Goal: Transaction & Acquisition: Download file/media

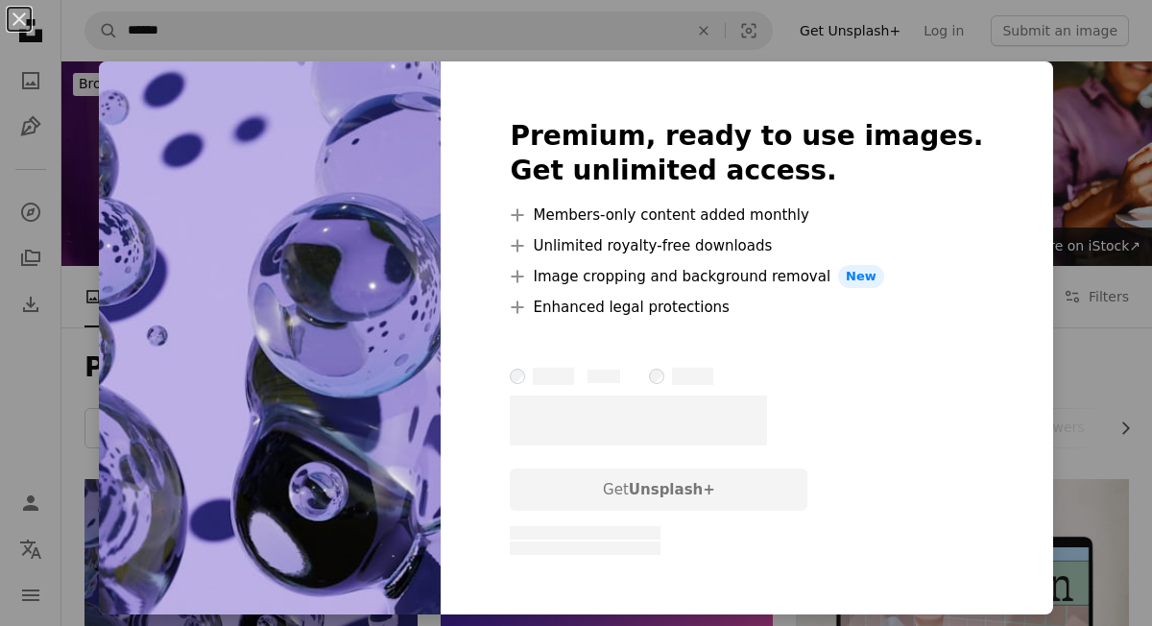
scroll to position [336, 0]
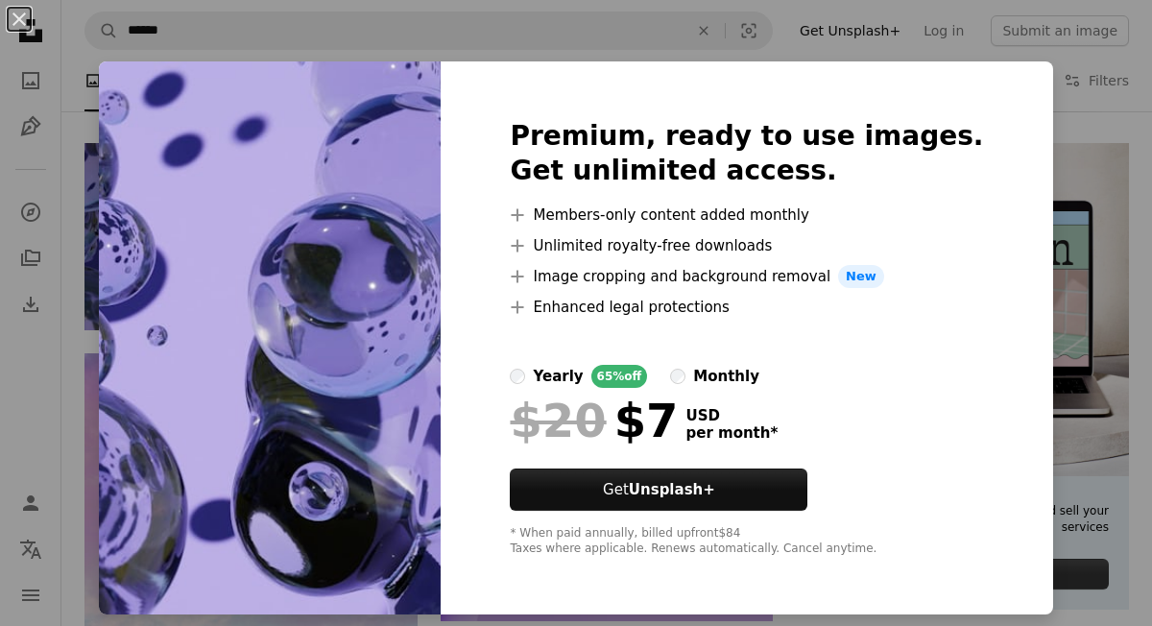
click at [1020, 120] on div "An X shape Premium, ready to use images. Get unlimited access. A plus sign Memb…" at bounding box center [576, 313] width 1152 height 626
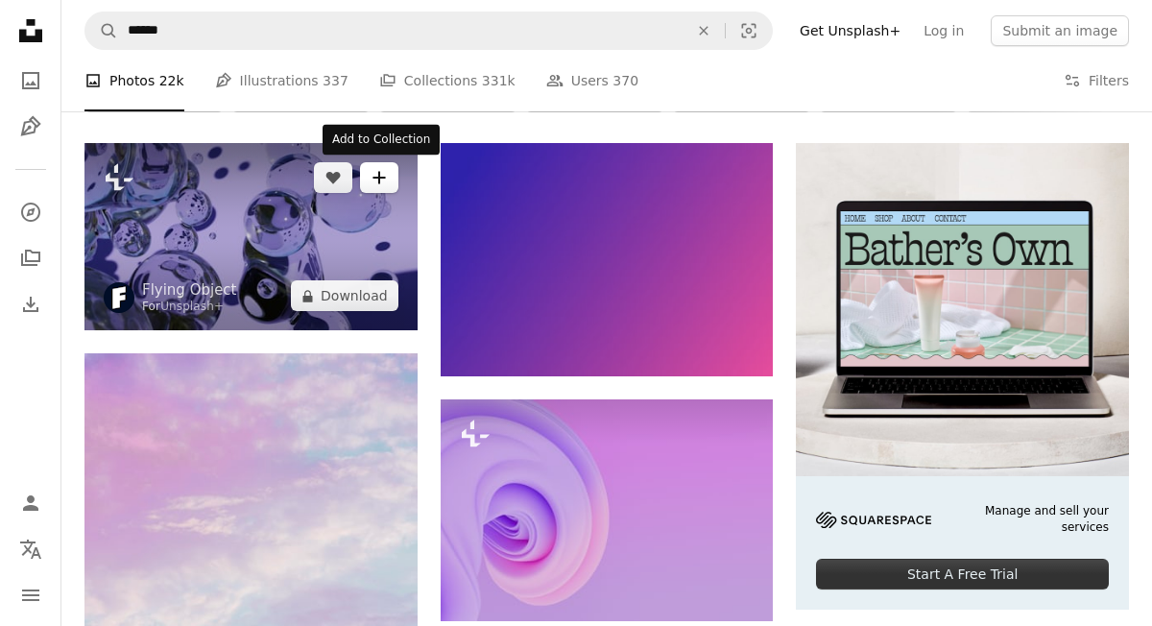
click at [379, 170] on icon "A plus sign" at bounding box center [379, 177] width 15 height 15
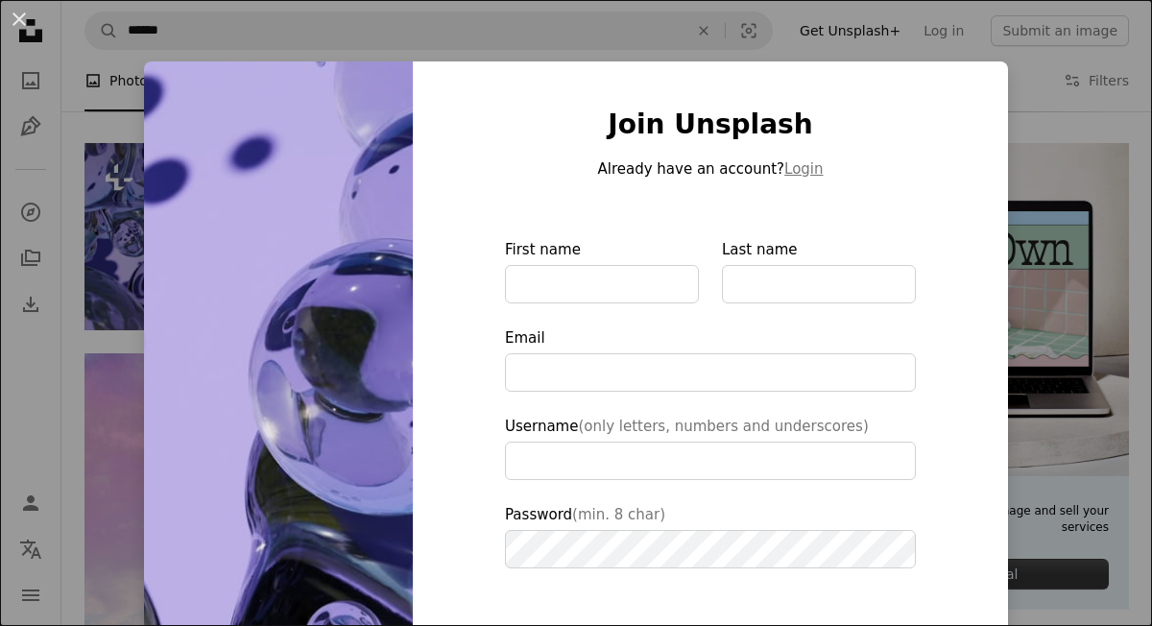
type input "**********"
click at [132, 59] on div "An X shape Join Unsplash Already have an account? Login First name Last name Em…" at bounding box center [576, 313] width 1152 height 626
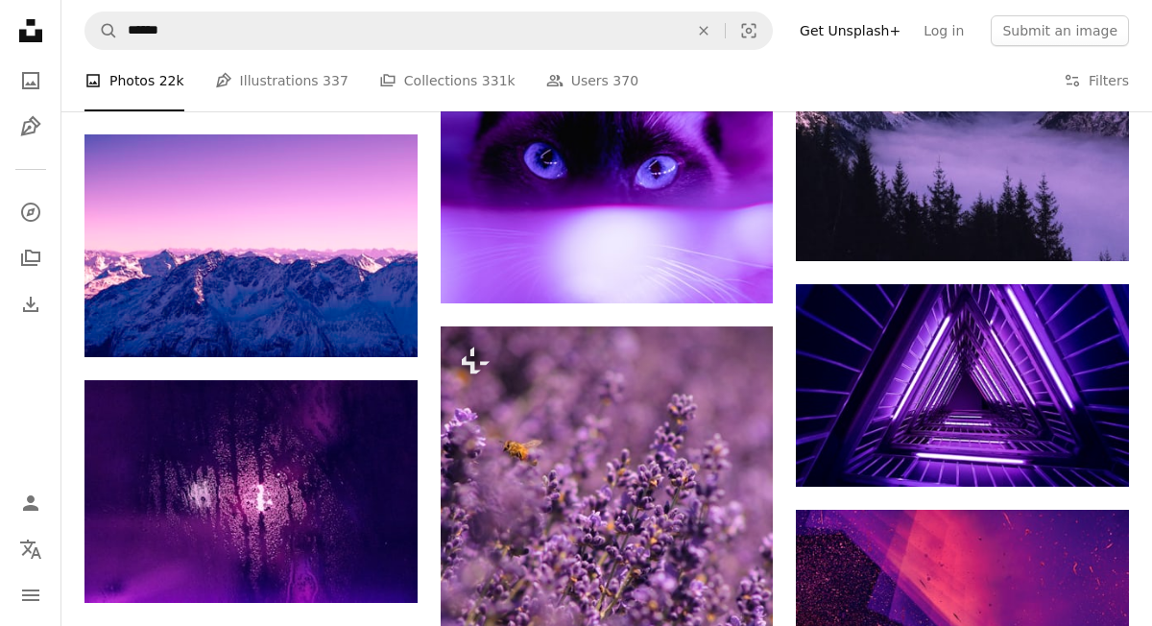
scroll to position [1340, 0]
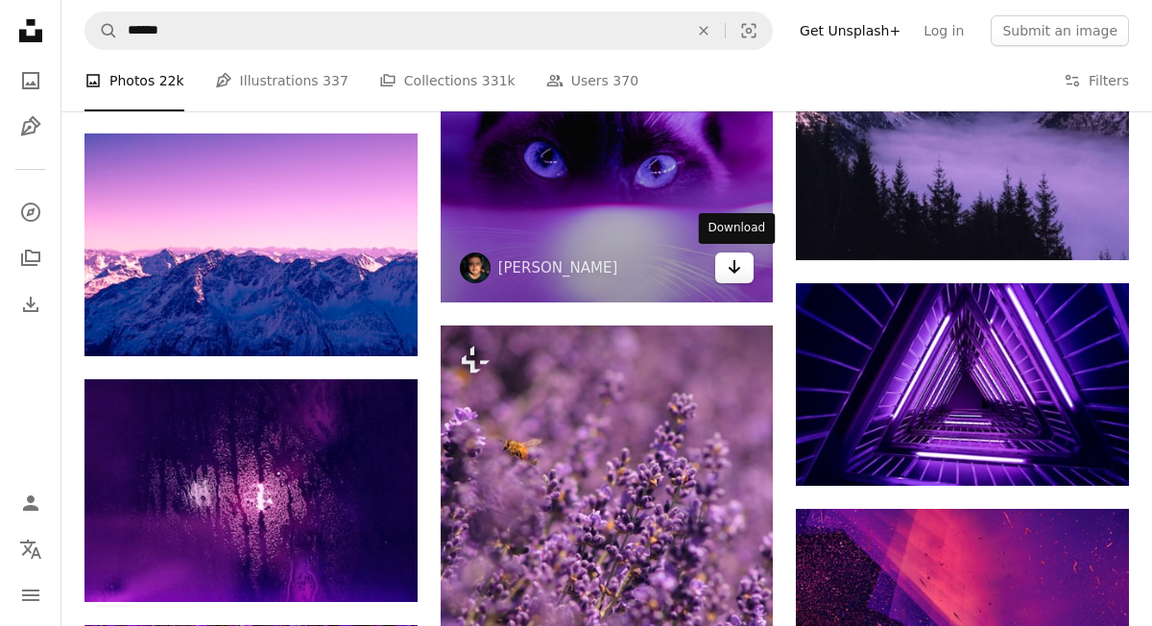
click at [737, 261] on icon "Arrow pointing down" at bounding box center [734, 266] width 15 height 23
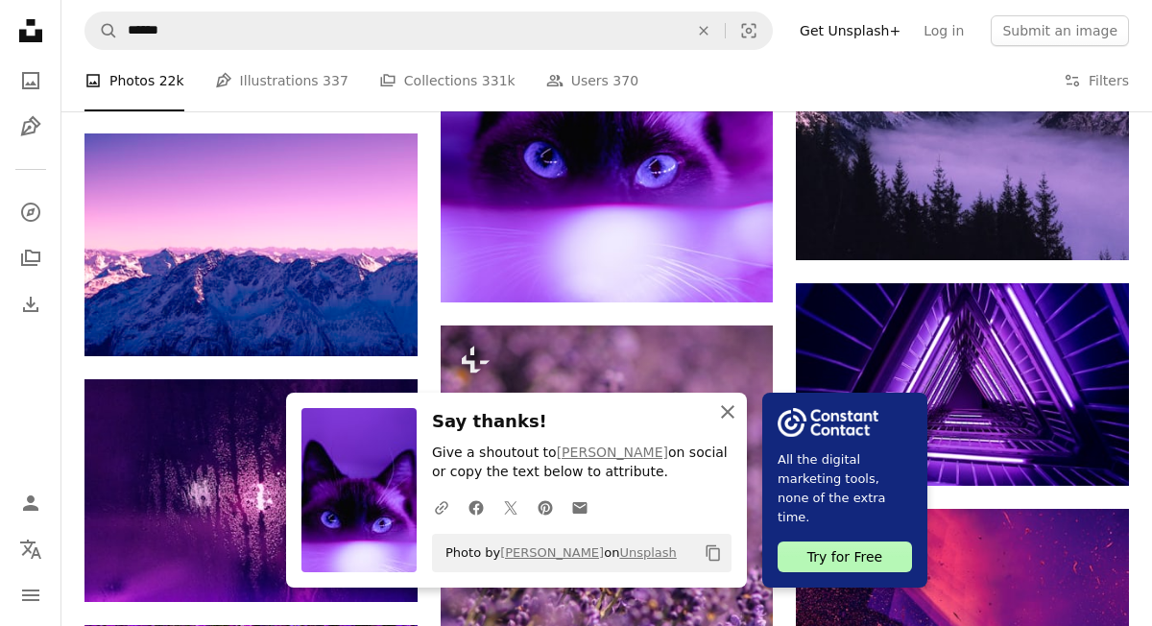
click at [726, 407] on icon "An X shape" at bounding box center [727, 411] width 23 height 23
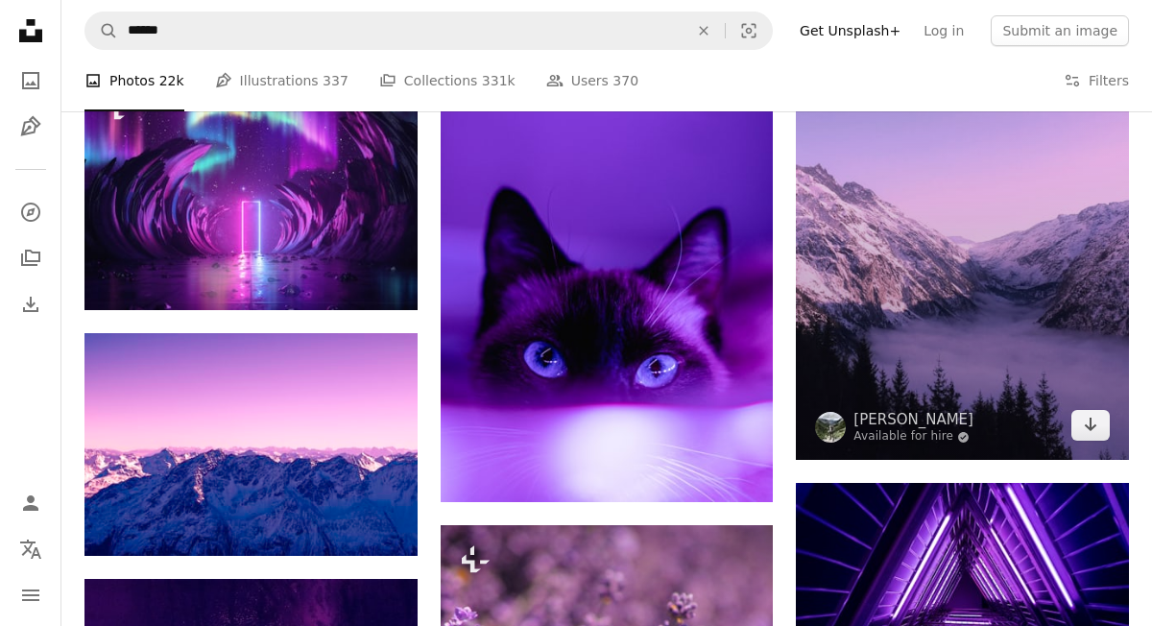
scroll to position [1152, 0]
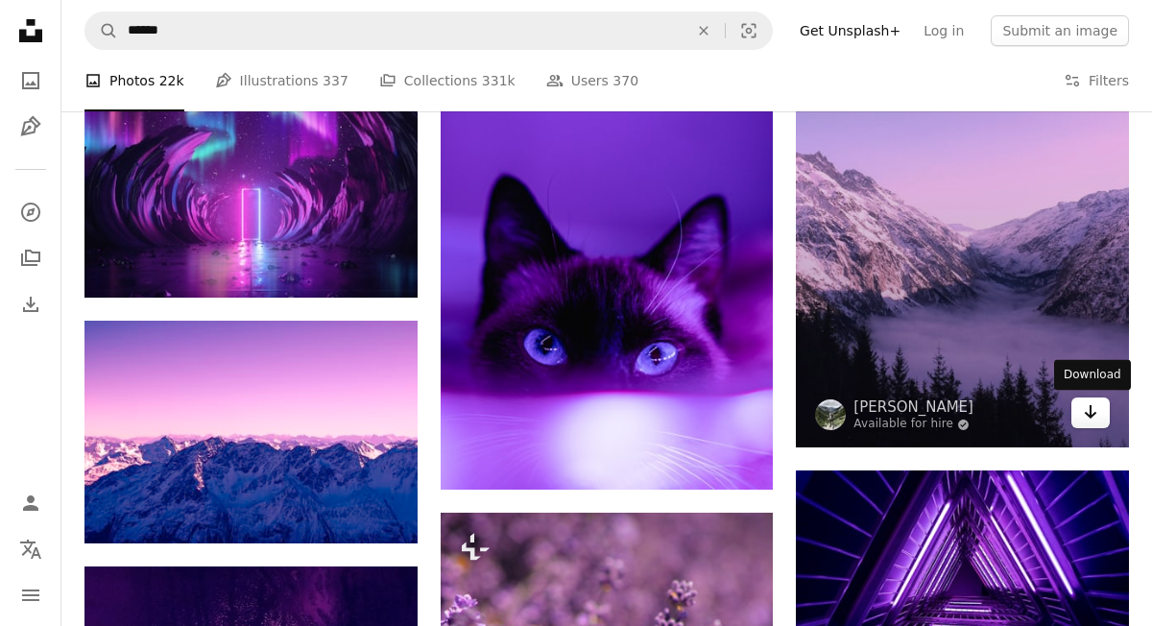
click at [1086, 416] on icon "Arrow pointing down" at bounding box center [1090, 411] width 15 height 23
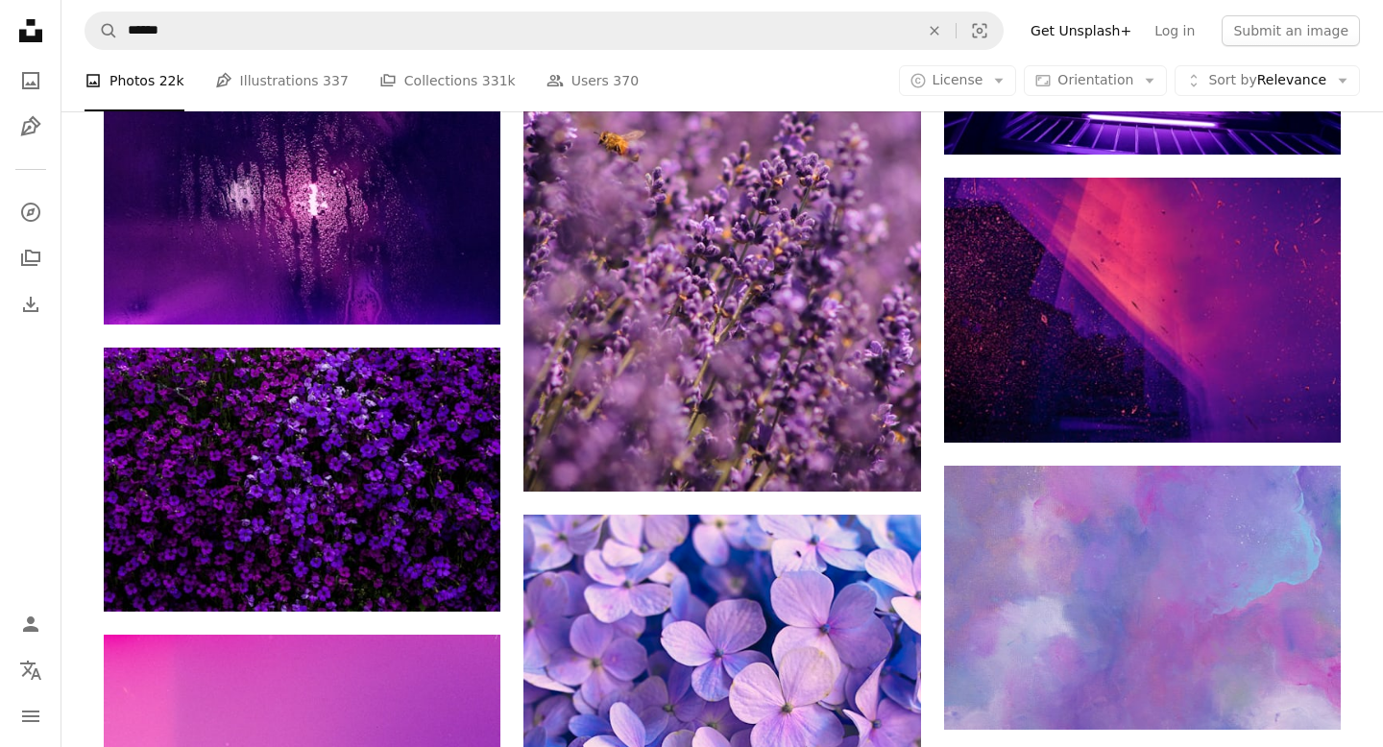
scroll to position [1739, 0]
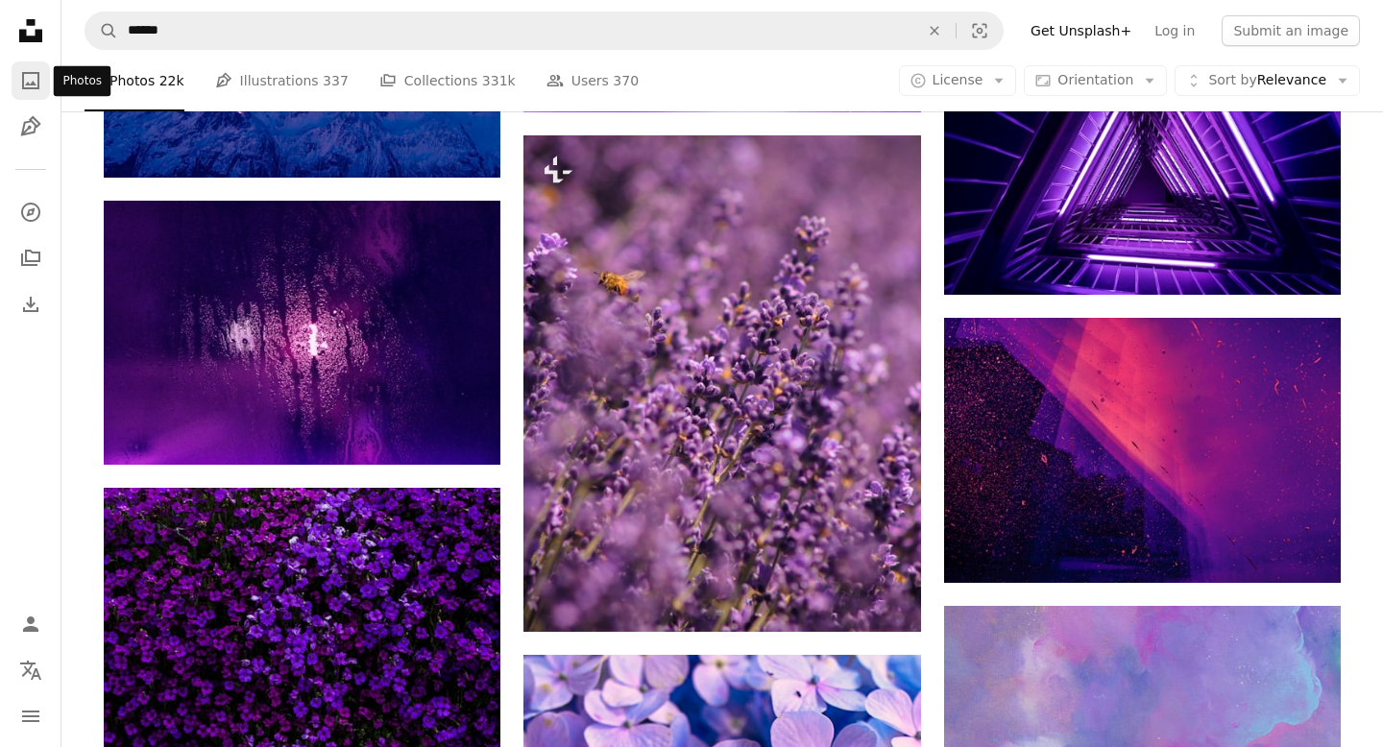
click at [28, 70] on icon "A photo" at bounding box center [30, 80] width 23 height 23
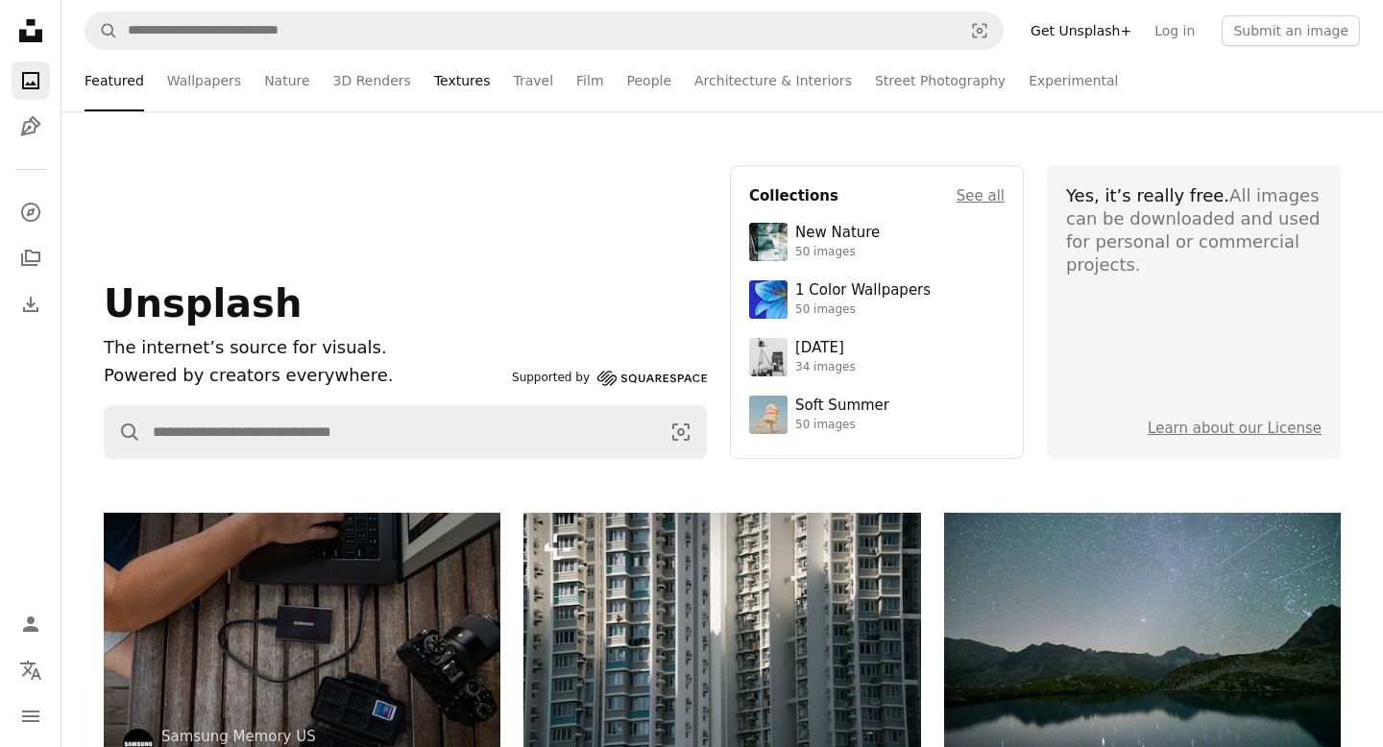
click at [446, 74] on link "Textures" at bounding box center [462, 80] width 57 height 61
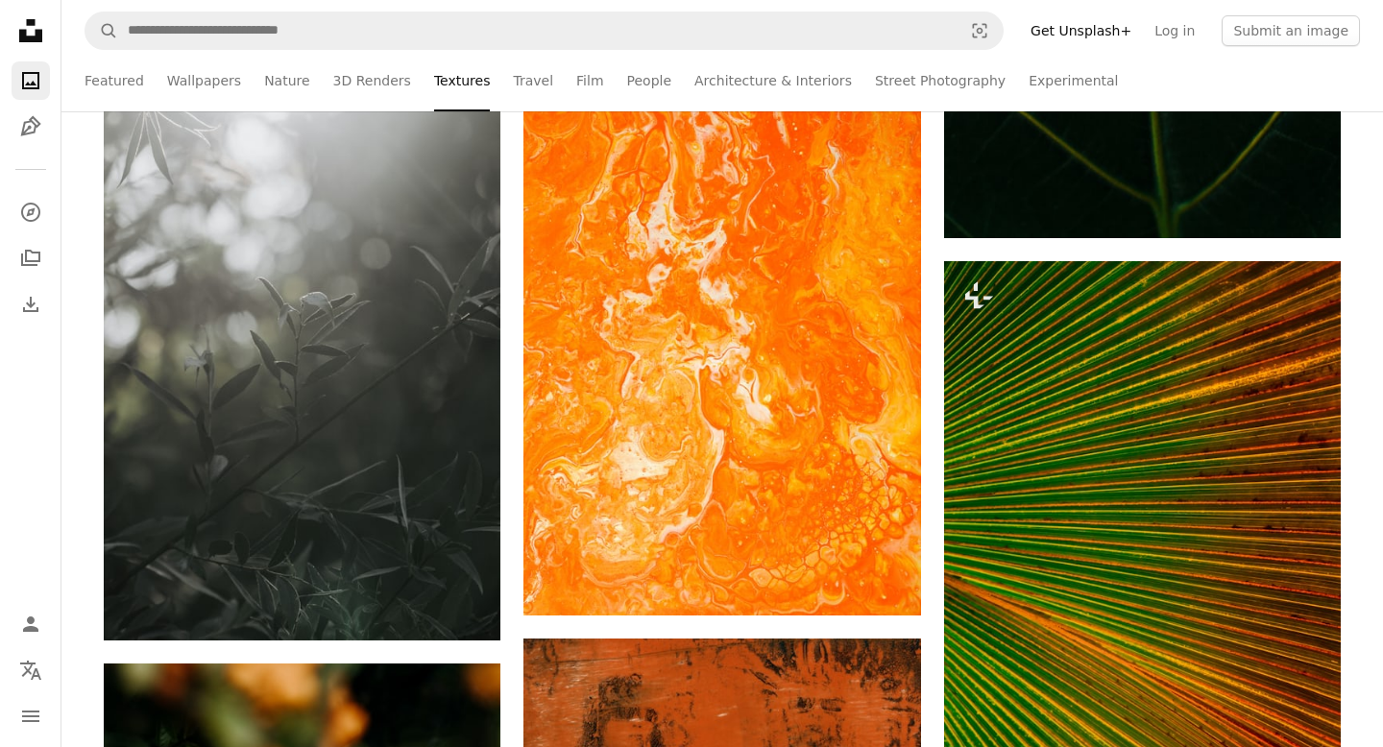
scroll to position [10533, 0]
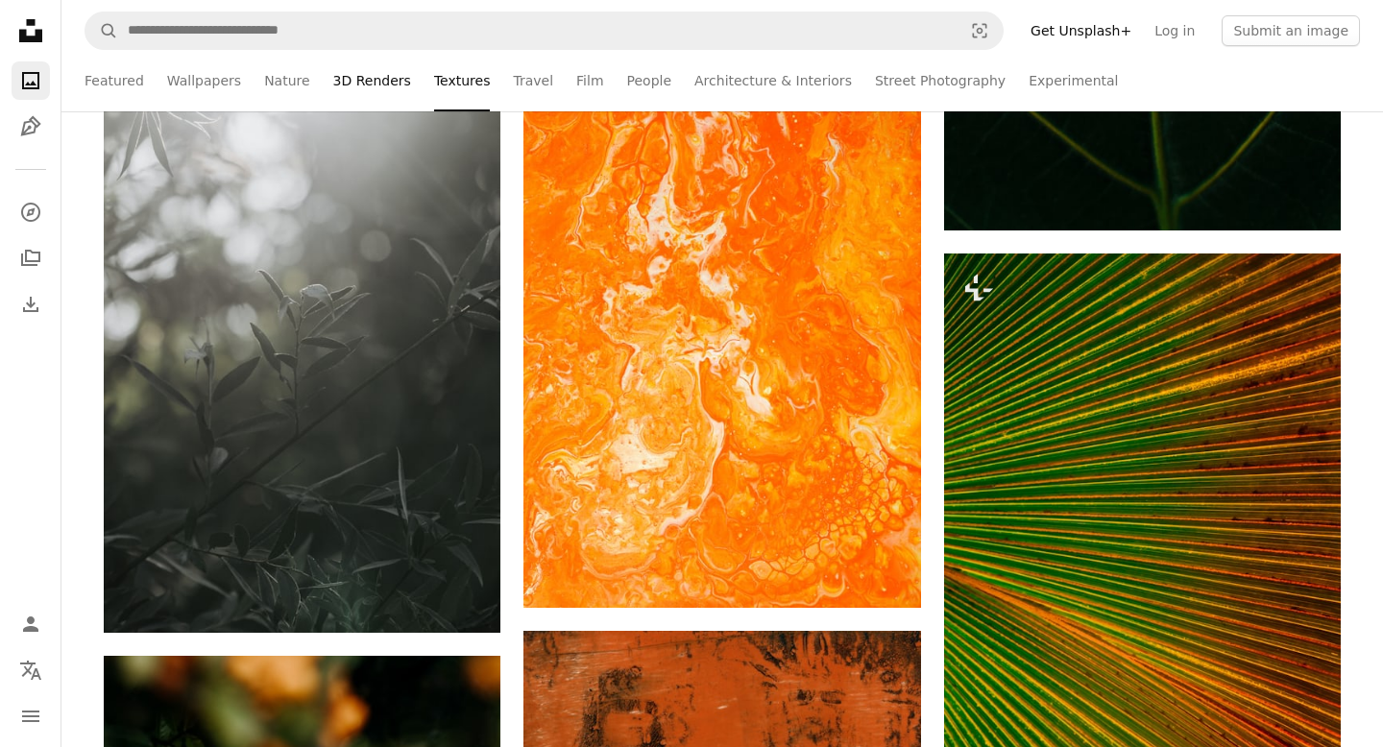
click at [354, 86] on link "3D Renders" at bounding box center [372, 80] width 78 height 61
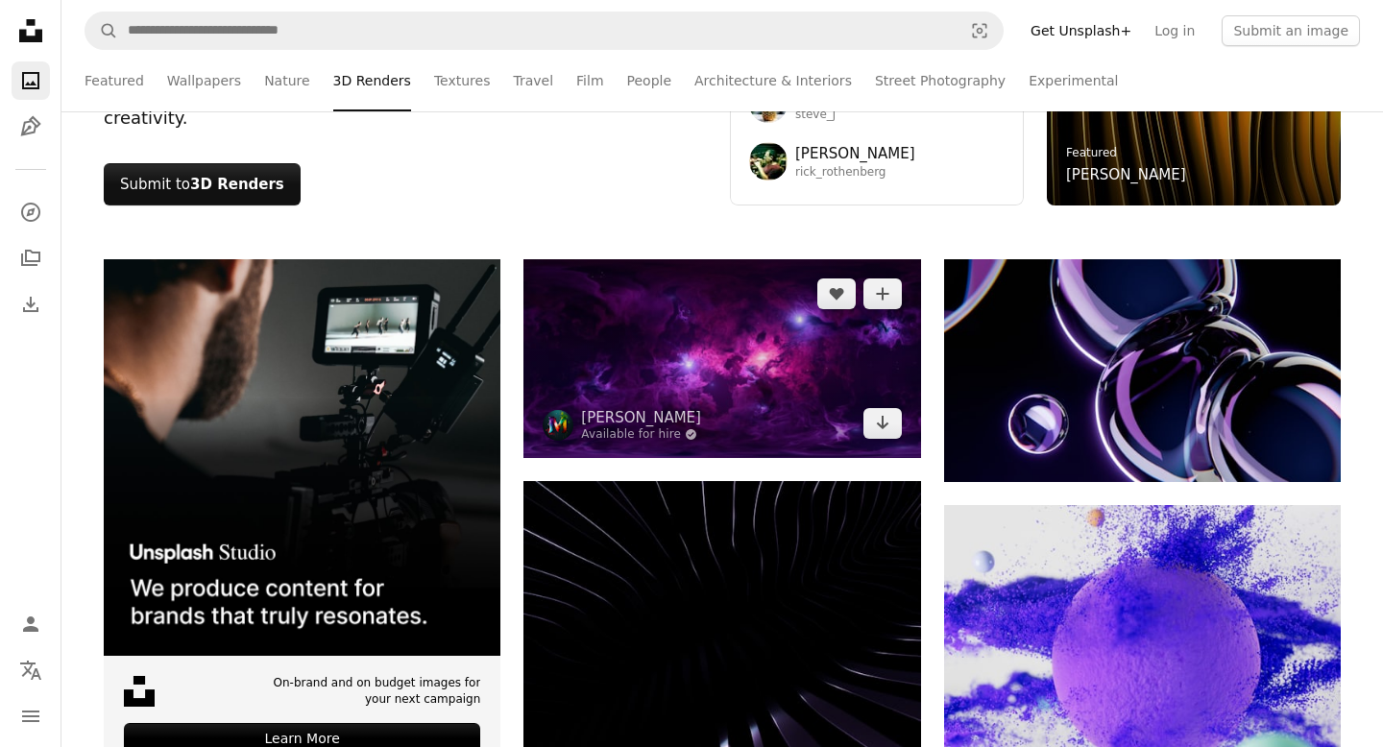
scroll to position [253, 0]
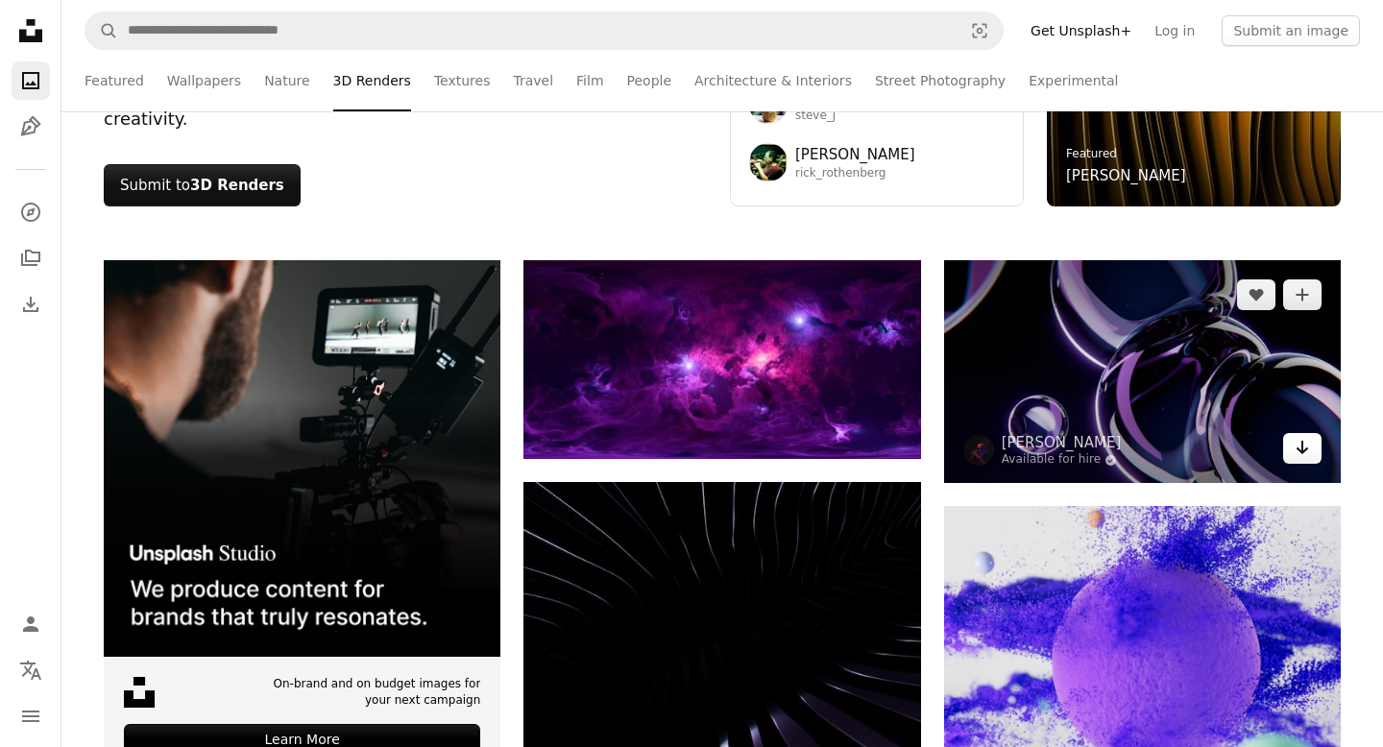
click at [1151, 449] on icon "Download" at bounding box center [1302, 447] width 12 height 13
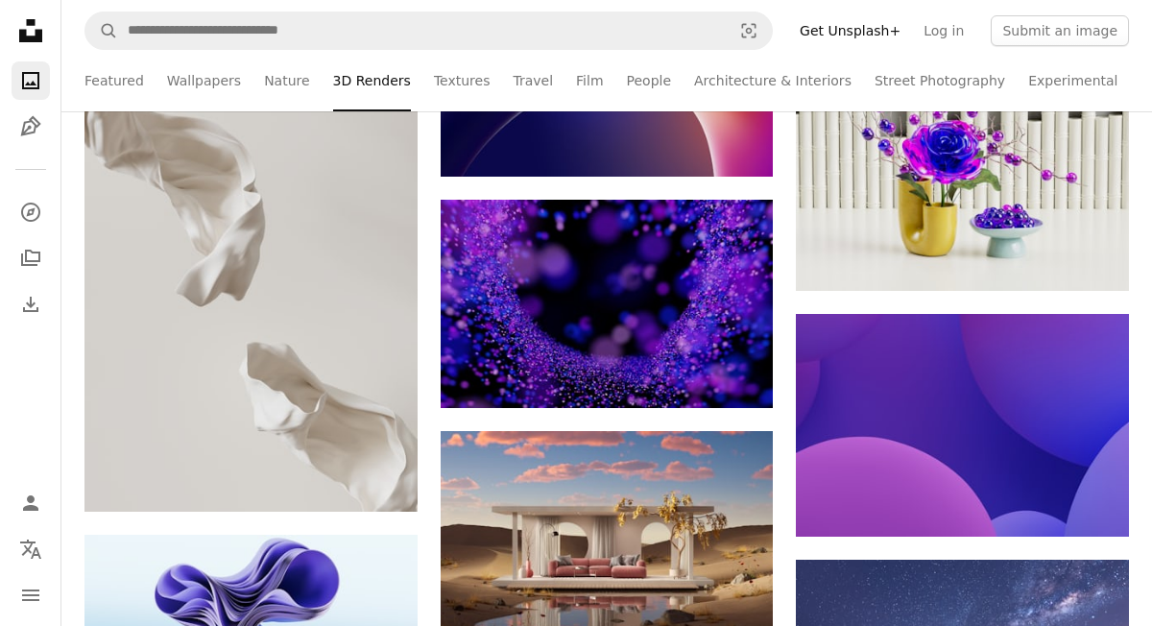
scroll to position [38094, 0]
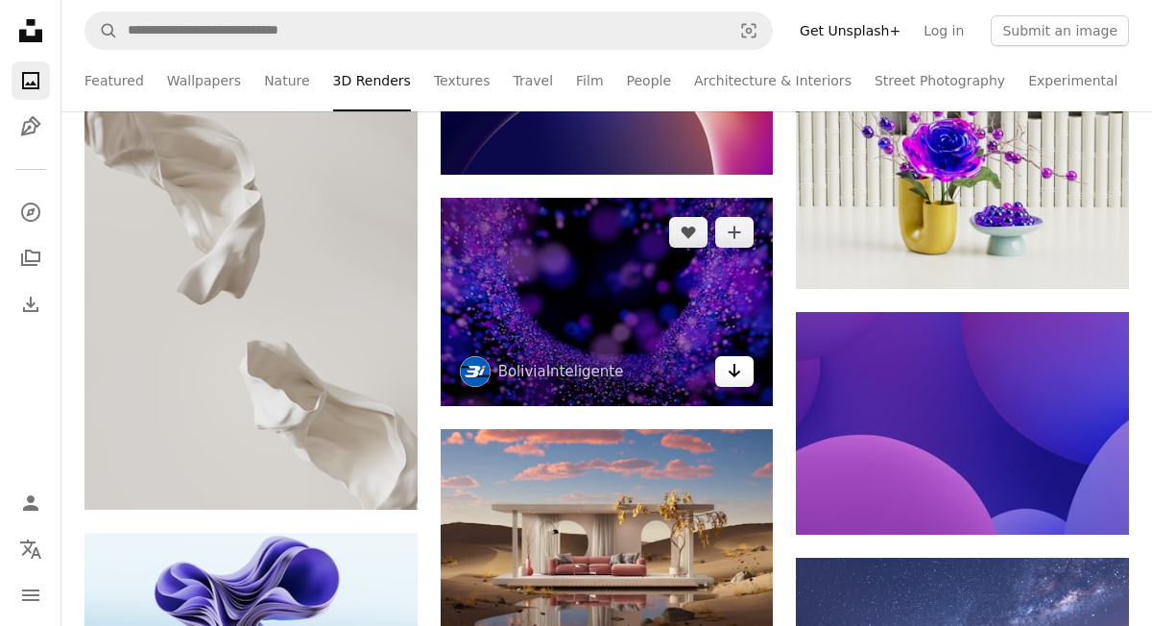
click at [734, 367] on icon "Arrow pointing down" at bounding box center [734, 370] width 15 height 23
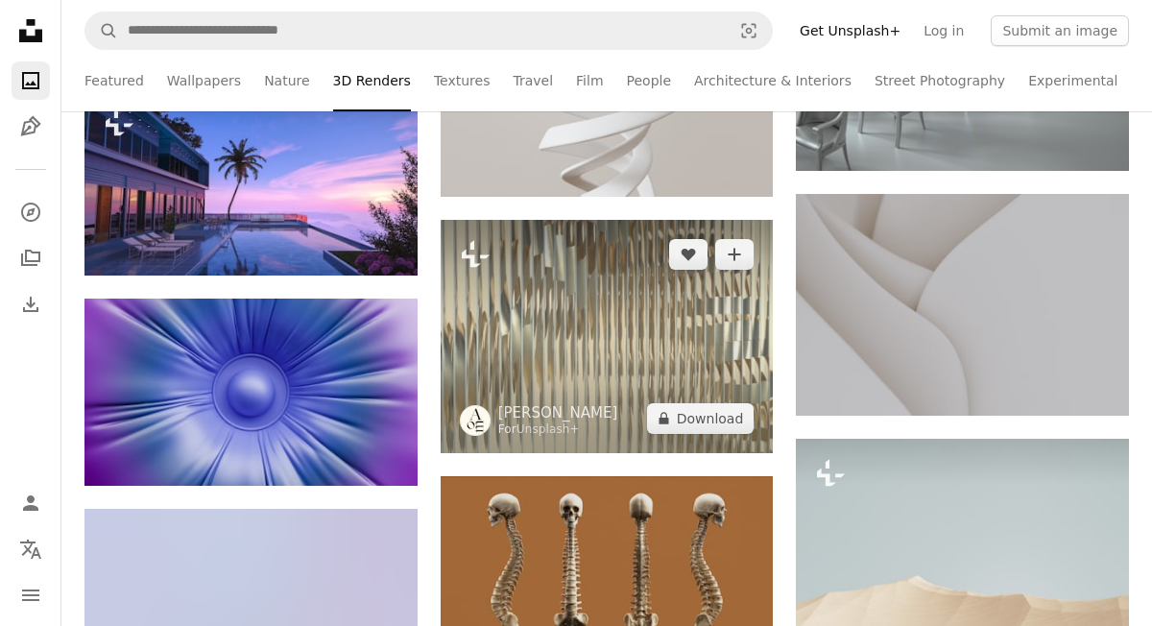
scroll to position [39258, 0]
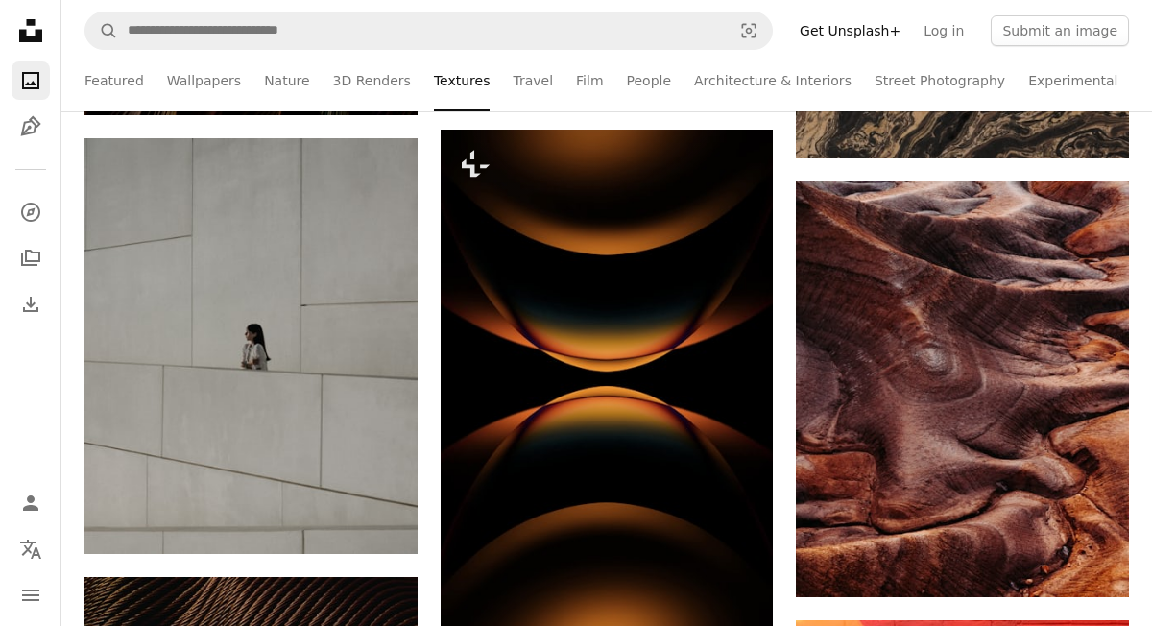
scroll to position [11845, 0]
